Goal: Find specific page/section: Find specific page/section

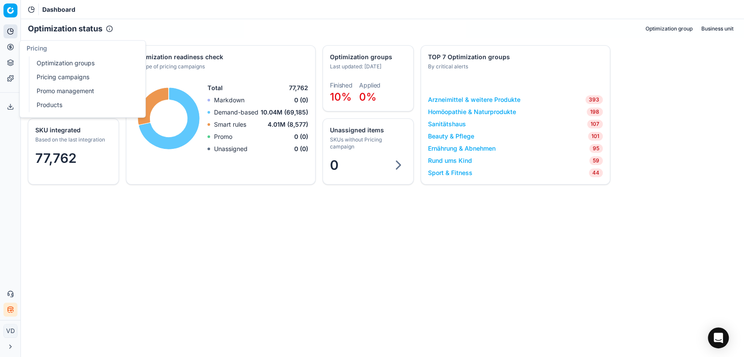
click at [49, 78] on link "Pricing campaigns" at bounding box center [83, 77] width 101 height 12
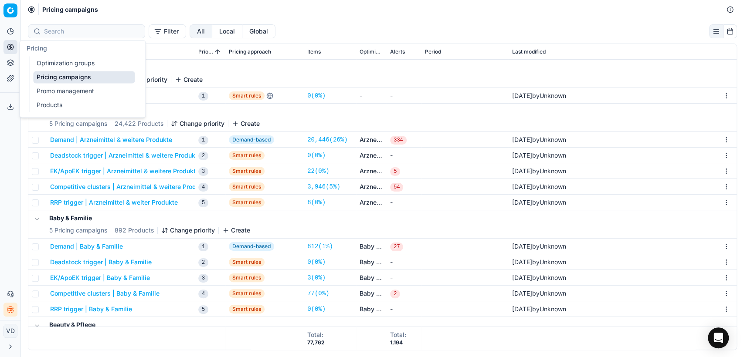
click at [52, 64] on link "Optimization groups" at bounding box center [83, 63] width 101 height 12
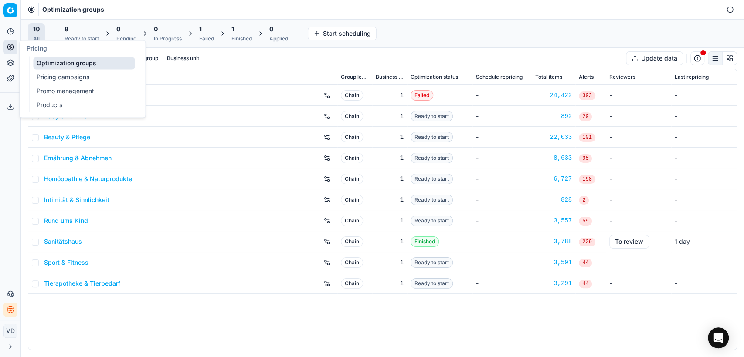
click at [56, 78] on link "Pricing campaigns" at bounding box center [83, 77] width 101 height 12
